Goal: Transaction & Acquisition: Purchase product/service

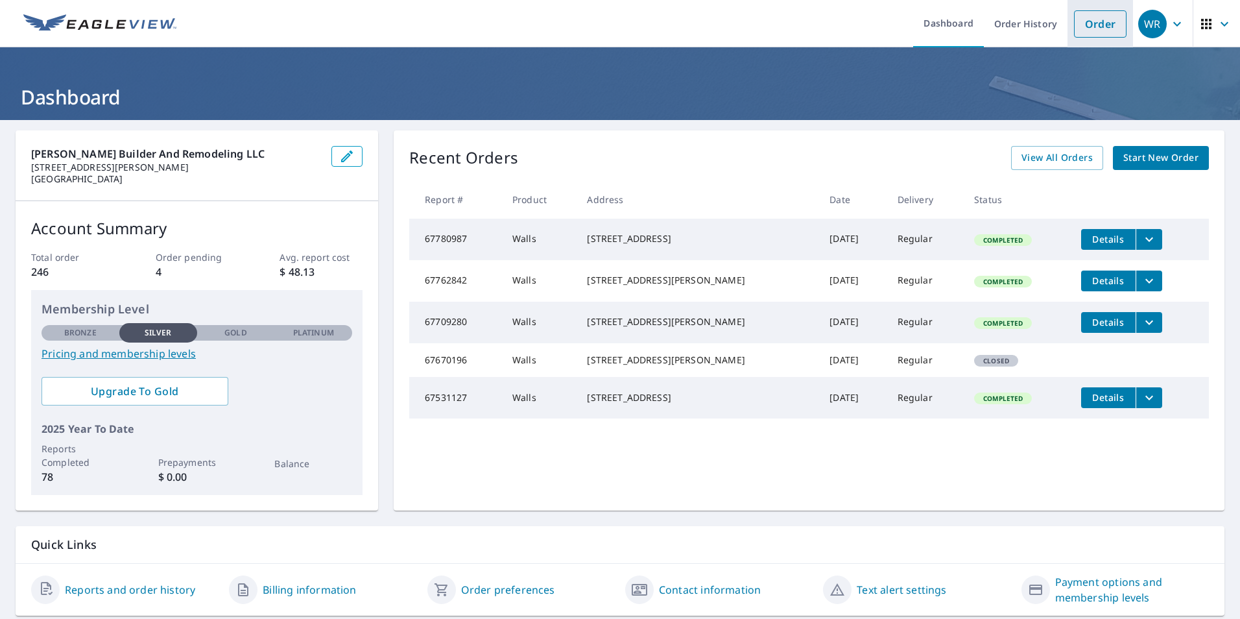
click at [1087, 28] on link "Order" at bounding box center [1100, 23] width 53 height 27
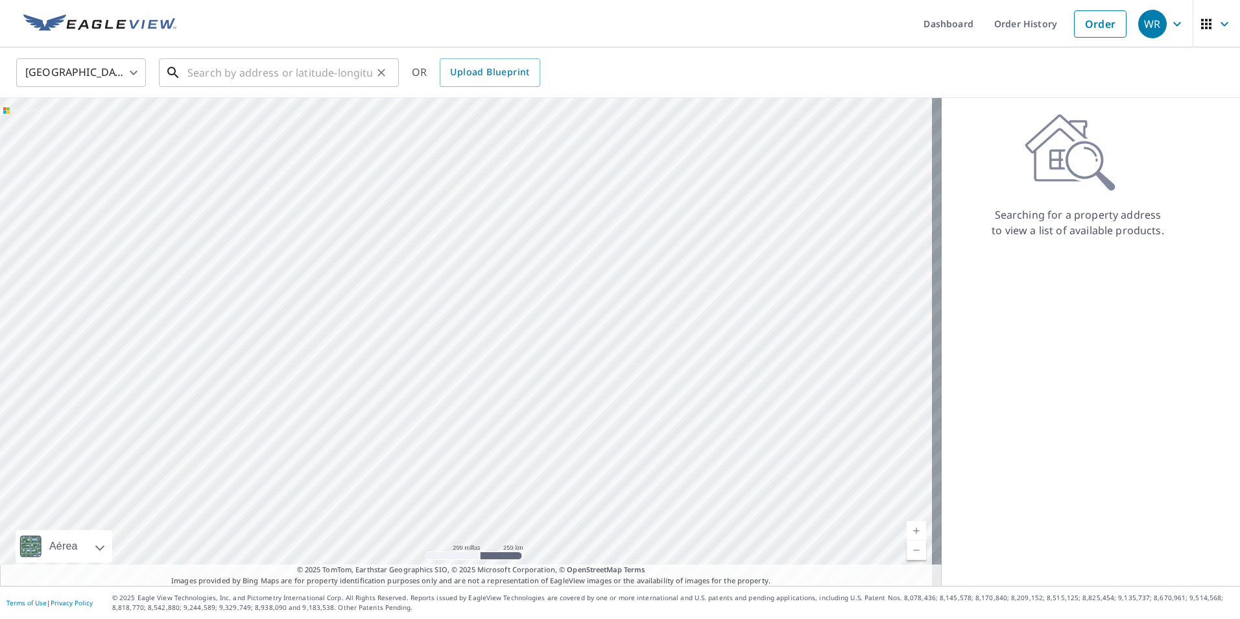
click at [287, 75] on input "text" at bounding box center [279, 72] width 185 height 36
paste input "[STREET_ADDRESS]"
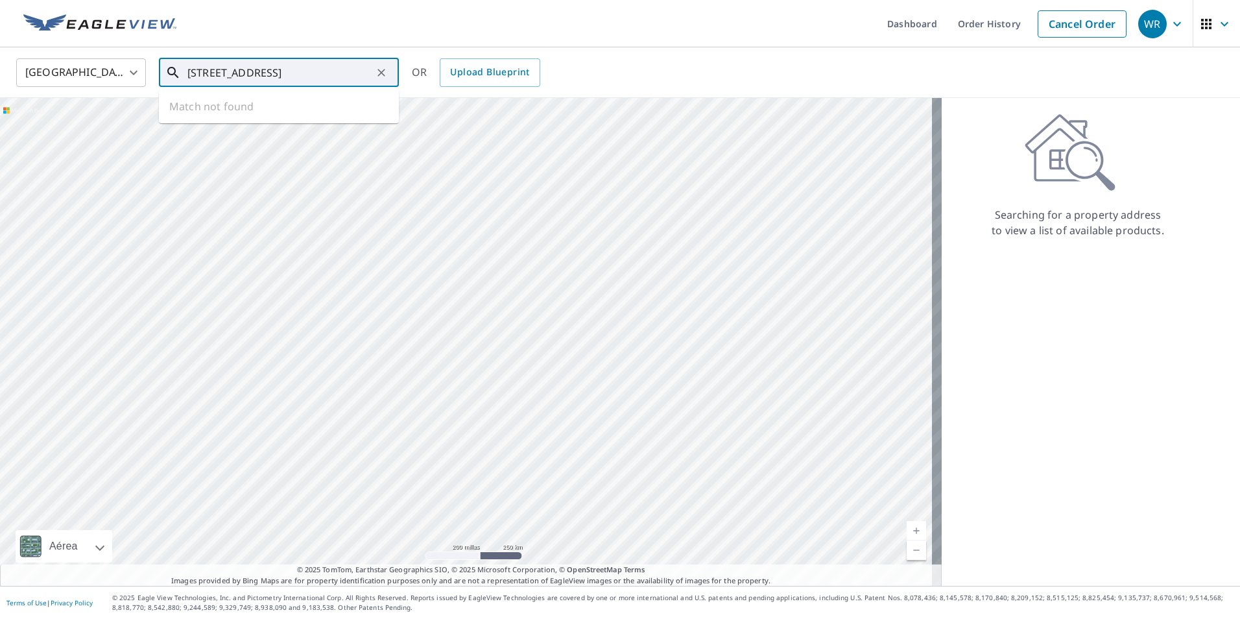
scroll to position [0, 44]
click at [246, 115] on span "[STREET_ADDRESS]" at bounding box center [287, 110] width 204 height 16
type input "[STREET_ADDRESS]"
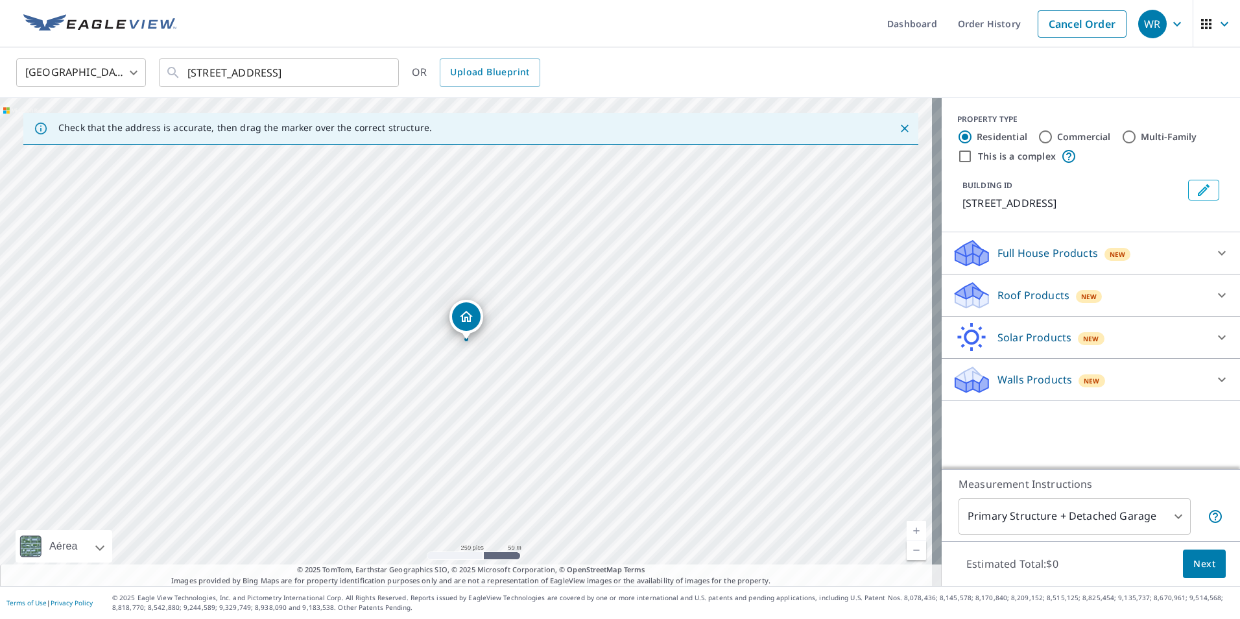
click at [1037, 379] on p "Walls Products" at bounding box center [1035, 380] width 75 height 16
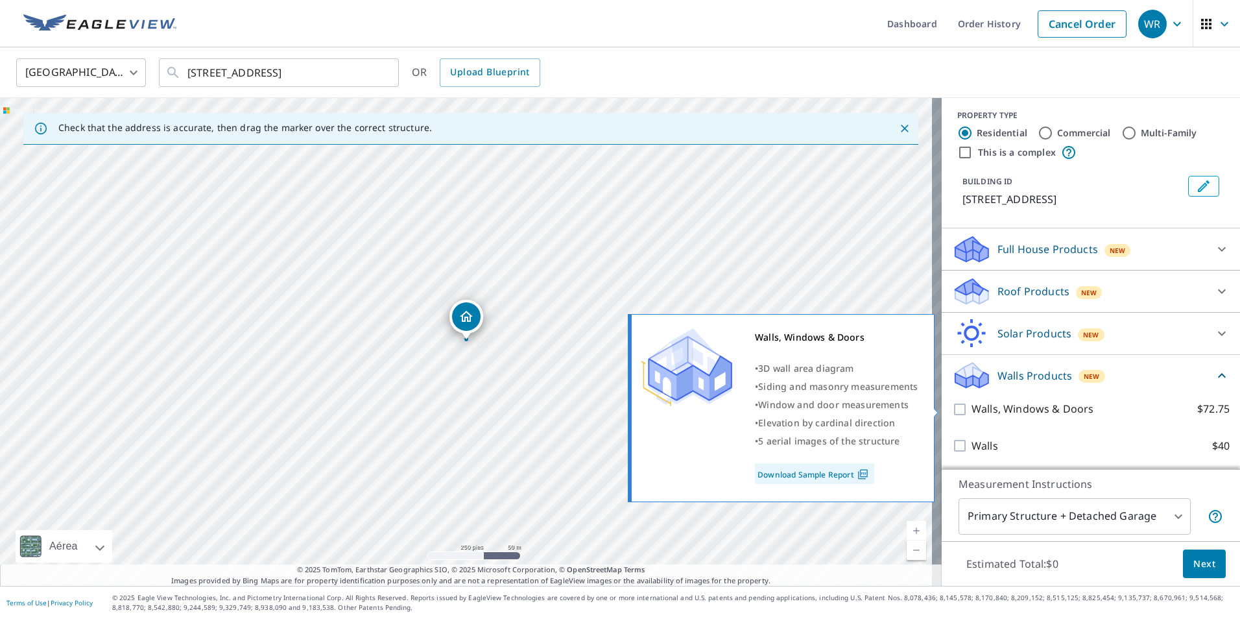
scroll to position [5, 0]
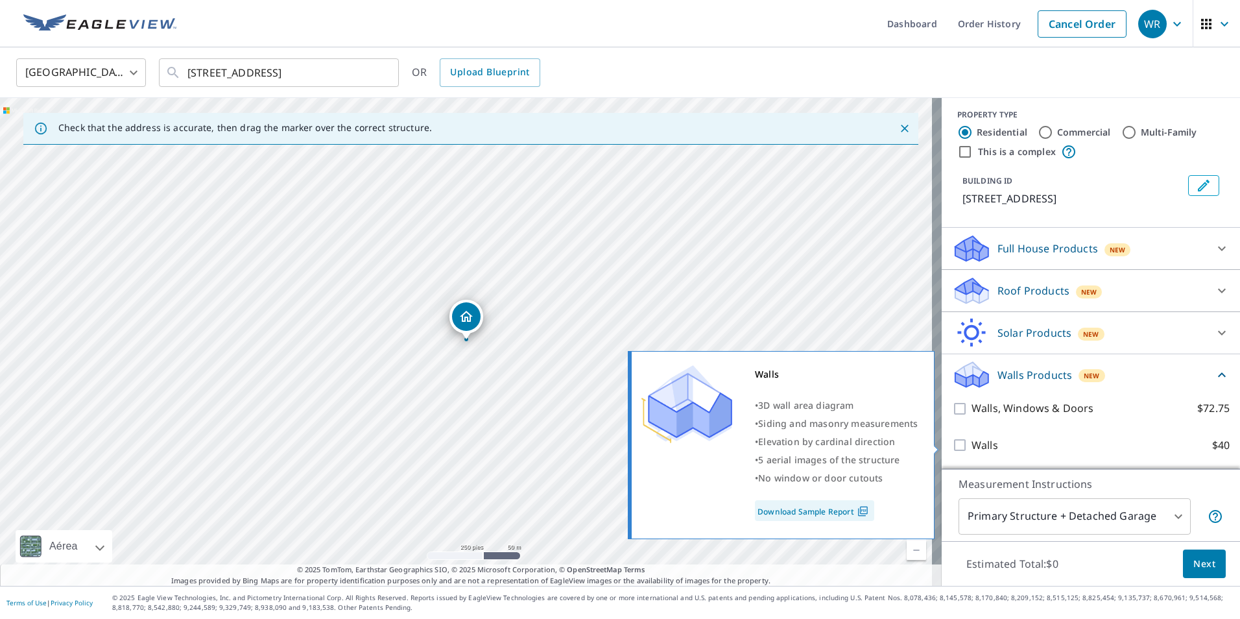
click at [954, 447] on input "Walls $40" at bounding box center [961, 445] width 19 height 16
checkbox input "true"
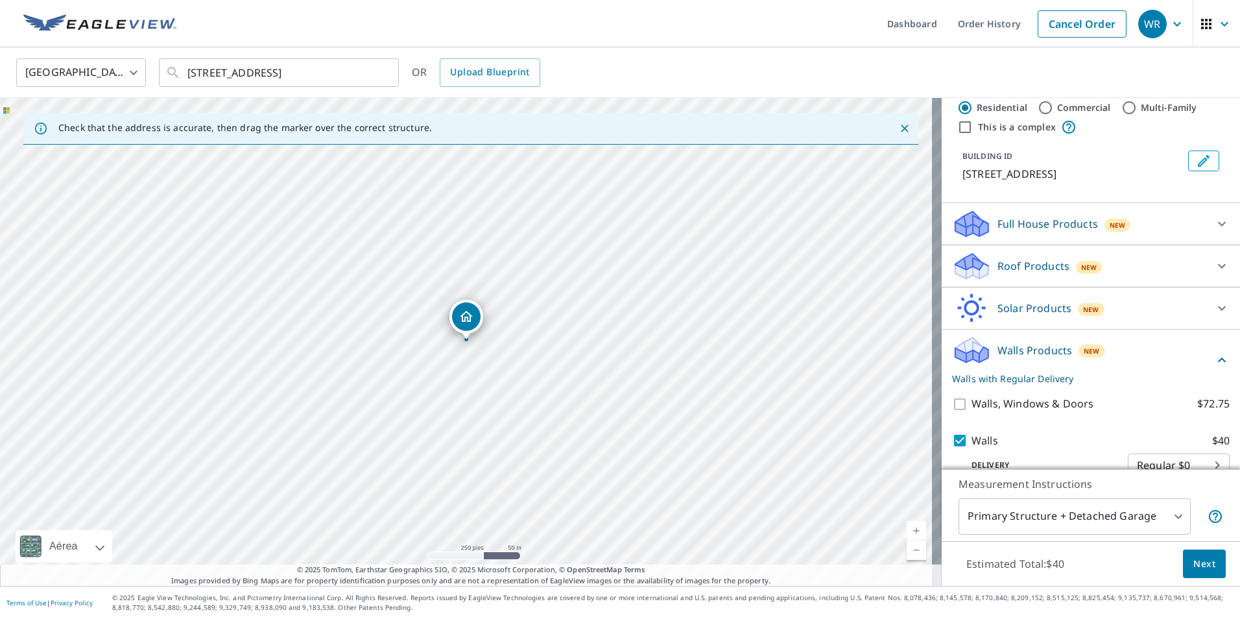
scroll to position [53, 0]
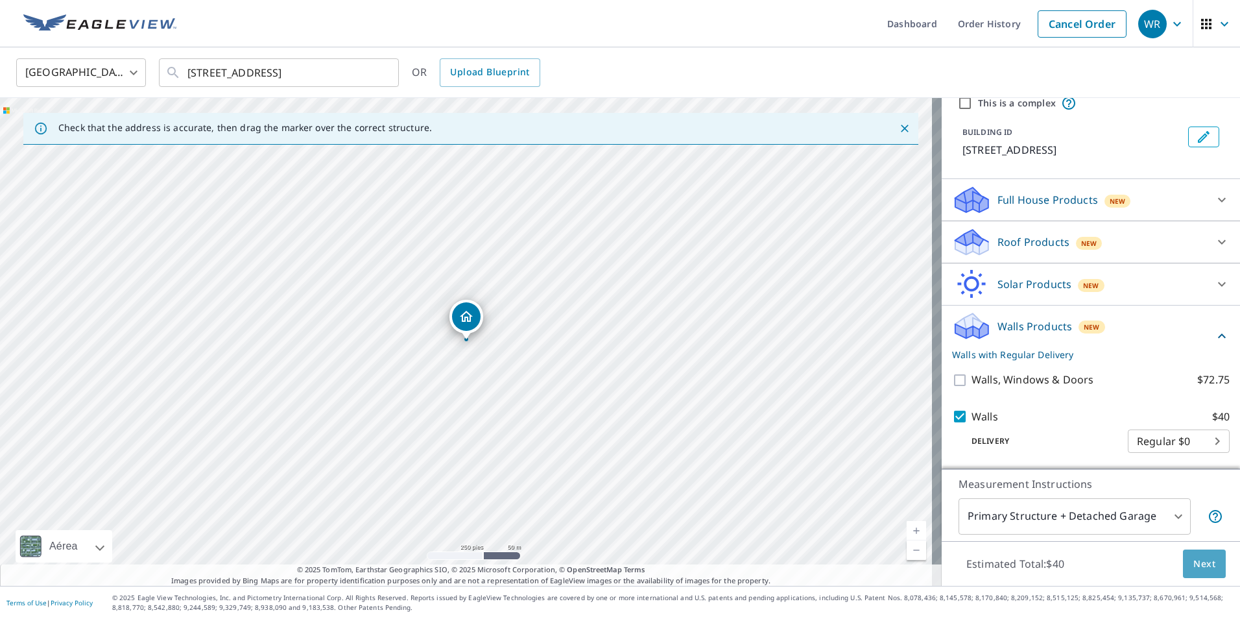
click at [1195, 561] on span "Next" at bounding box center [1205, 564] width 22 height 16
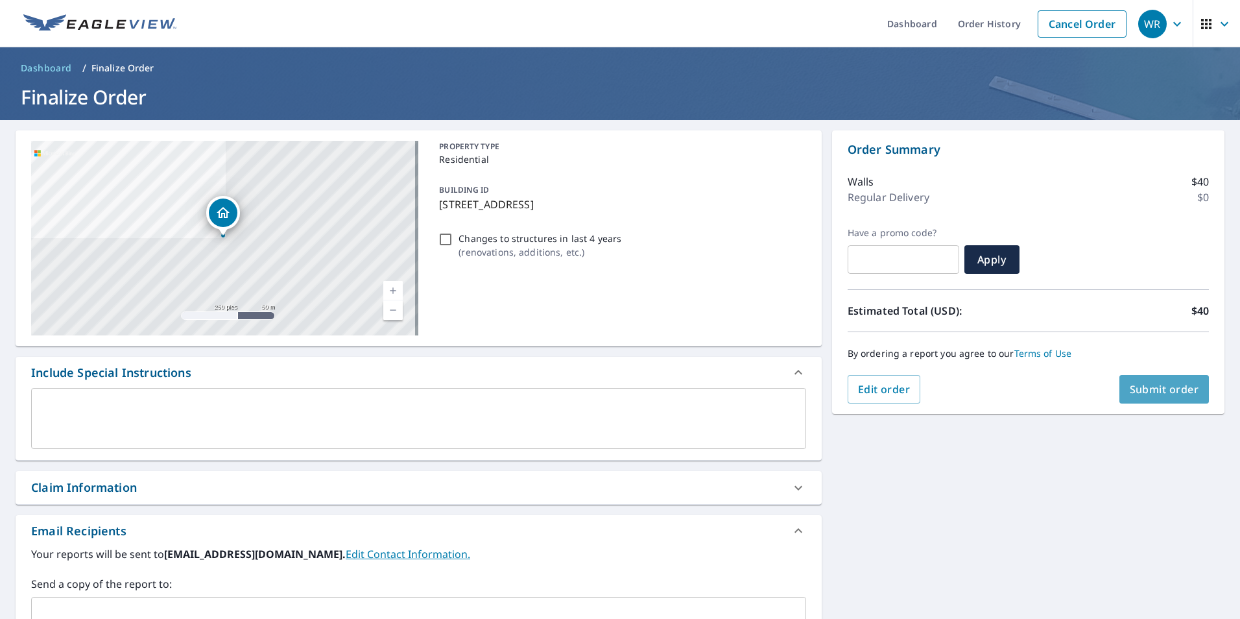
click at [1150, 387] on span "Submit order" at bounding box center [1164, 389] width 69 height 14
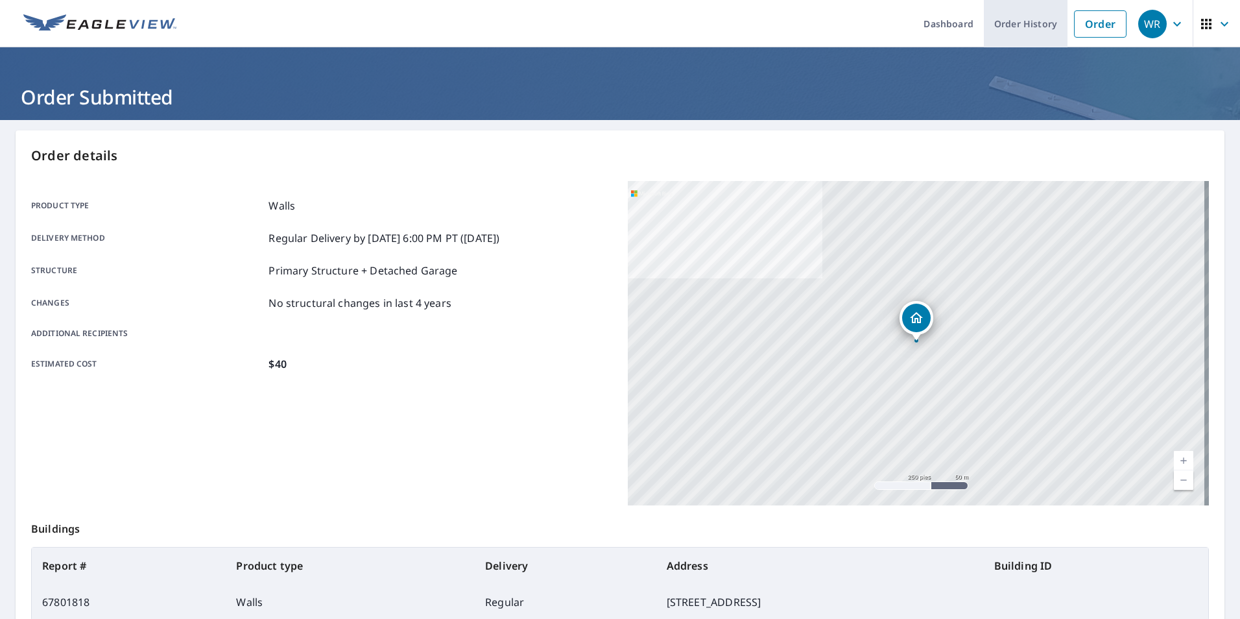
click at [1025, 23] on link "Order History" at bounding box center [1026, 23] width 84 height 47
